Goal: Information Seeking & Learning: Check status

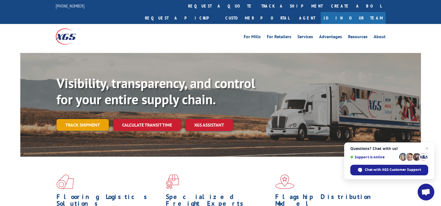
click at [91, 119] on link "Track shipment" at bounding box center [82, 125] width 52 height 12
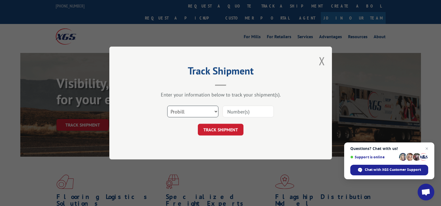
click at [201, 110] on select "Select category... Probill BOL PO" at bounding box center [192, 111] width 51 height 12
select select "bol"
click at [167, 105] on select "Select category... Probill BOL PO" at bounding box center [192, 111] width 51 height 12
click at [239, 113] on input at bounding box center [248, 111] width 51 height 12
paste input "124789146"
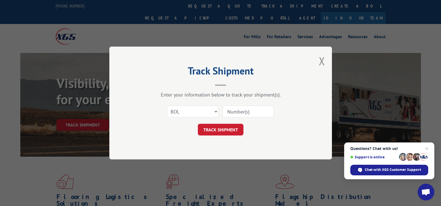
type input "124789146"
click at [227, 130] on button "TRACK SHIPMENT" at bounding box center [221, 129] width 46 height 12
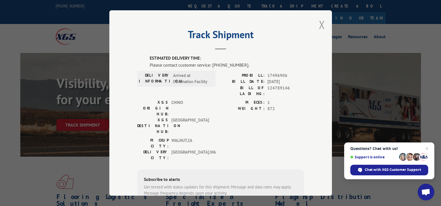
click at [319, 25] on button "Close modal" at bounding box center [322, 24] width 6 height 15
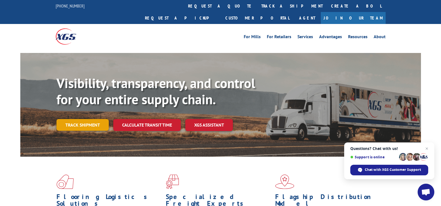
click at [89, 119] on link "Track shipment" at bounding box center [82, 125] width 52 height 12
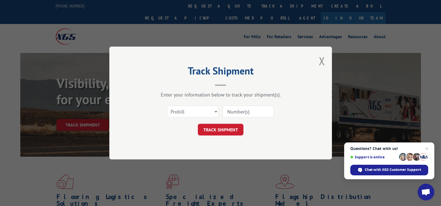
click at [243, 112] on input at bounding box center [248, 111] width 51 height 12
paste input "17496906"
type input "17496906"
click at [231, 129] on button "TRACK SHIPMENT" at bounding box center [221, 129] width 46 height 12
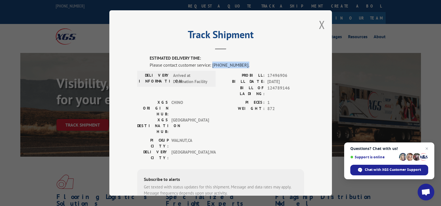
drag, startPoint x: 210, startPoint y: 66, endPoint x: 244, endPoint y: 67, distance: 33.9
click at [244, 67] on div "Please contact customer service: [PHONE_NUMBER]." at bounding box center [227, 64] width 154 height 7
copy div "[PHONE_NUMBER]."
